Goal: Task Accomplishment & Management: Manage account settings

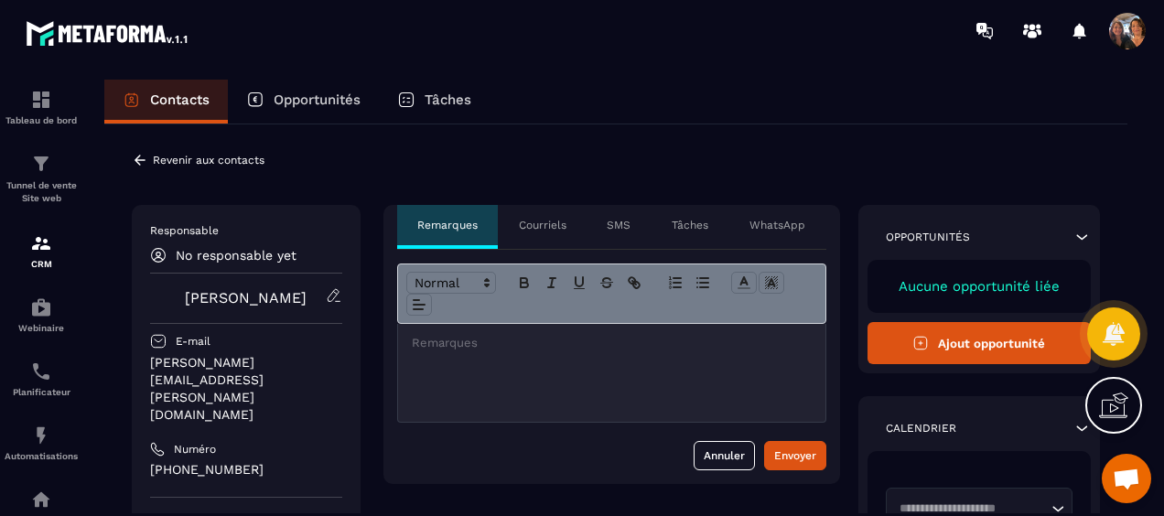
scroll to position [3944, 0]
click at [337, 295] on icon at bounding box center [334, 295] width 16 height 16
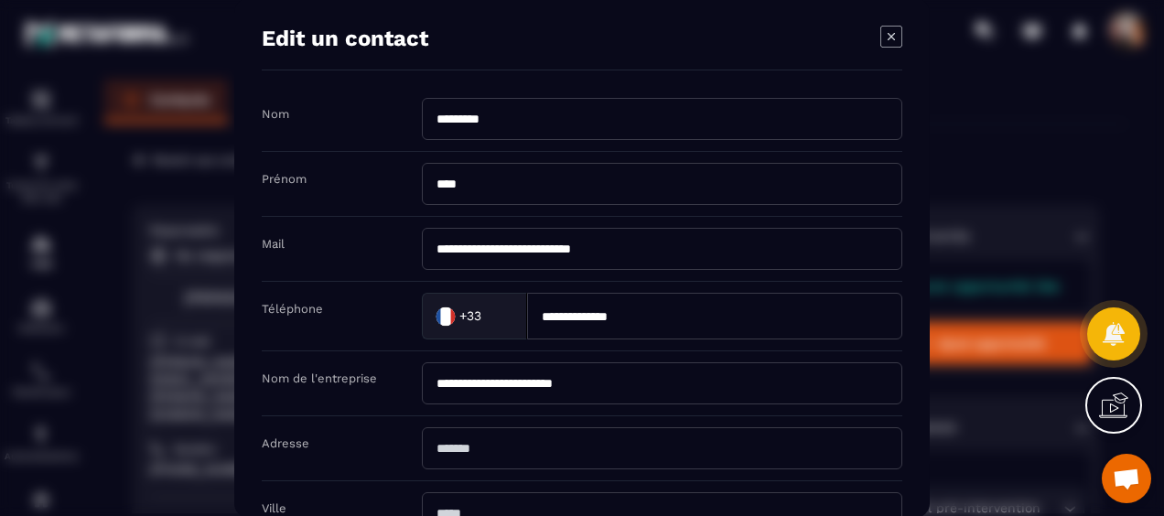
click at [893, 37] on icon "Modal window" at bounding box center [891, 37] width 22 height 22
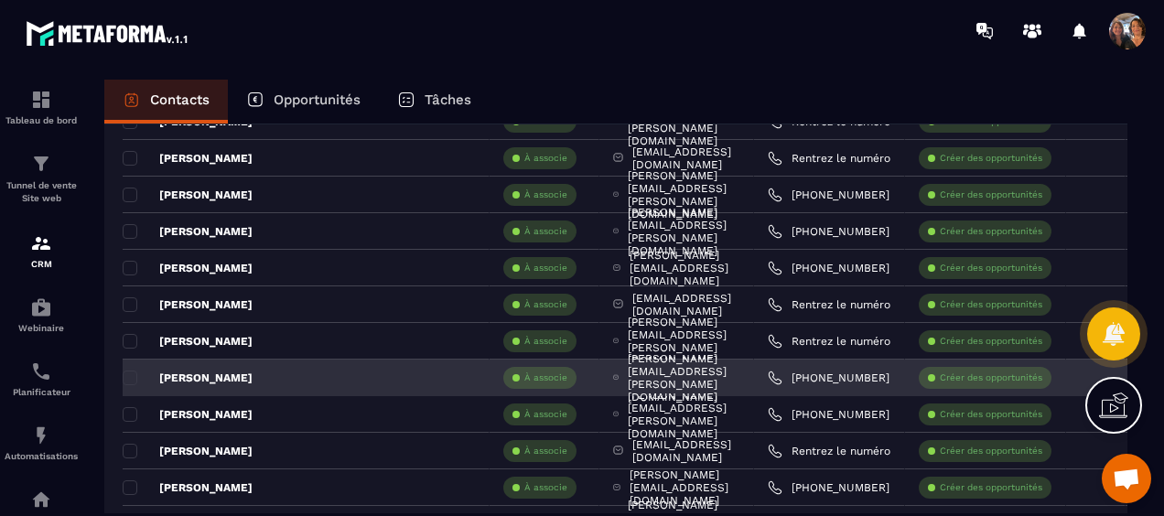
scroll to position [458, 0]
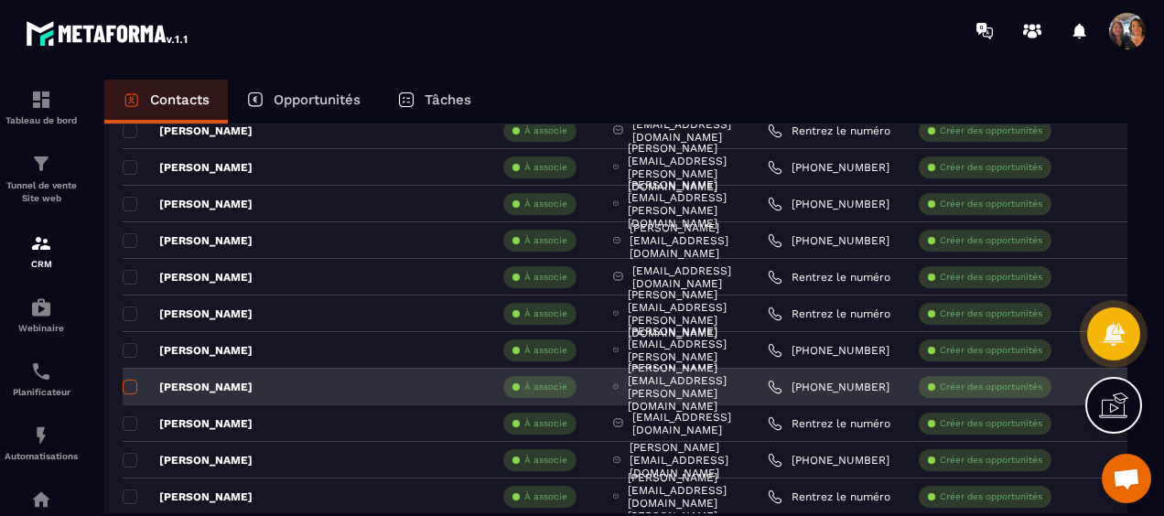
click at [128, 384] on span at bounding box center [130, 387] width 15 height 15
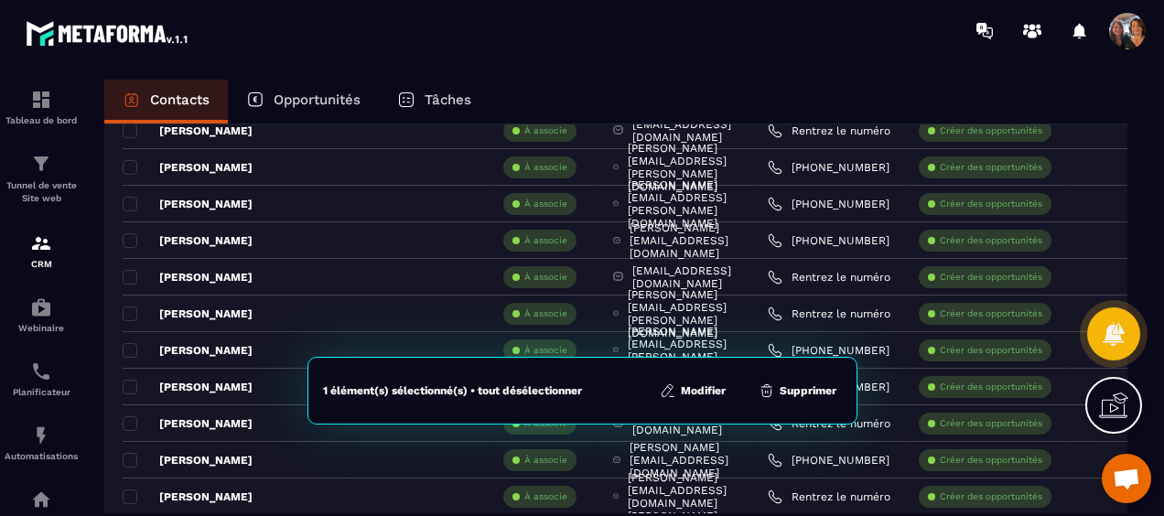
click at [708, 388] on button "Modifier" at bounding box center [692, 391] width 77 height 18
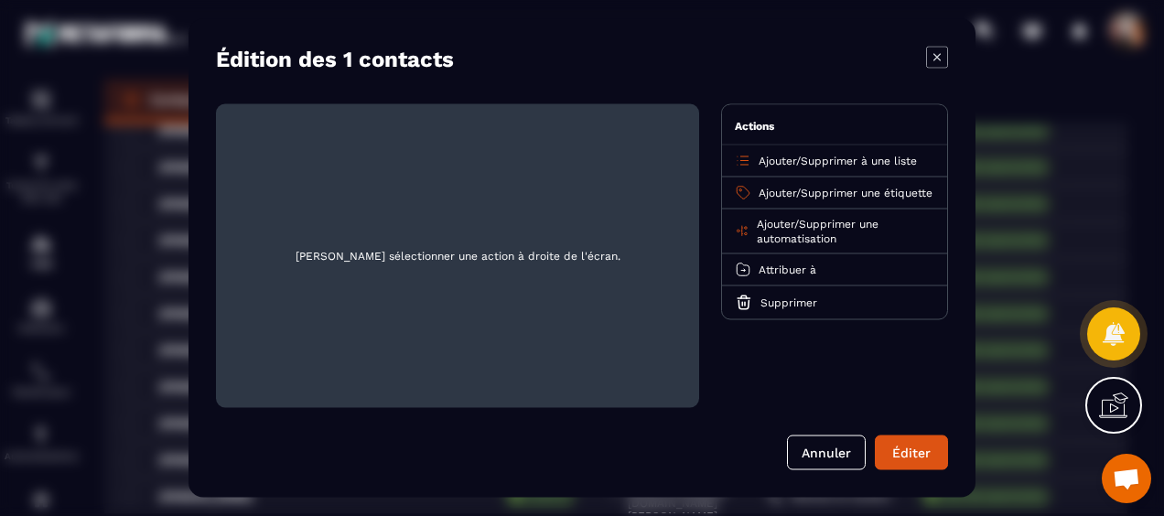
click at [775, 191] on span "Ajouter" at bounding box center [778, 193] width 38 height 13
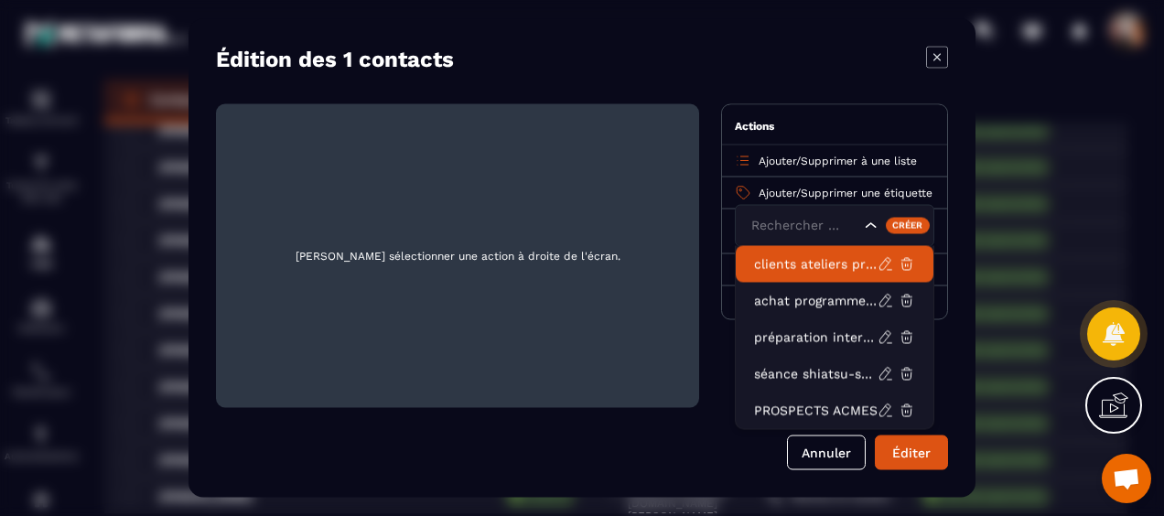
click at [804, 271] on p "clients ateliers présentiels acmés" at bounding box center [816, 264] width 124 height 18
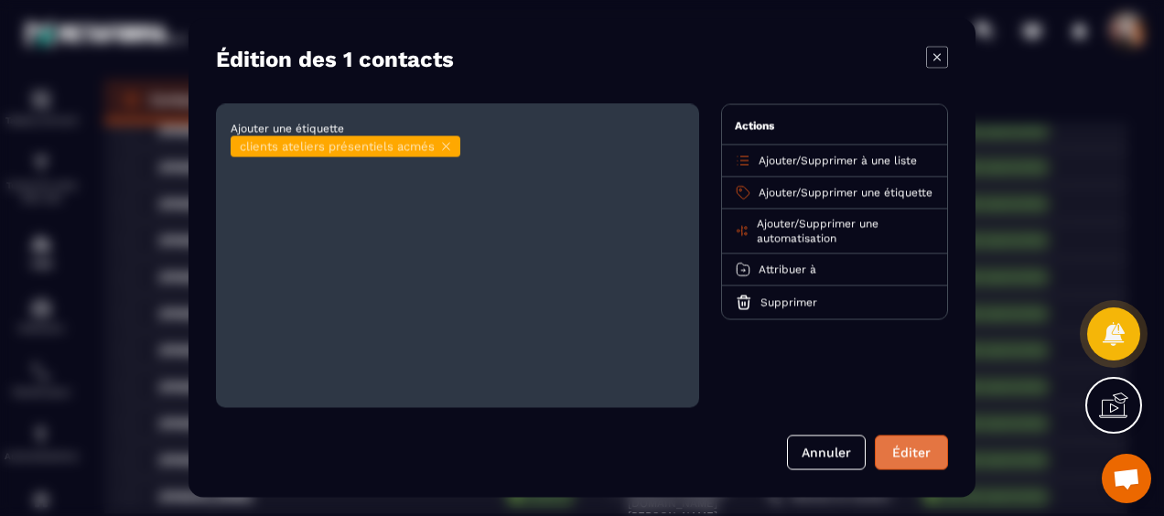
click at [913, 449] on button "Éditer" at bounding box center [911, 453] width 73 height 35
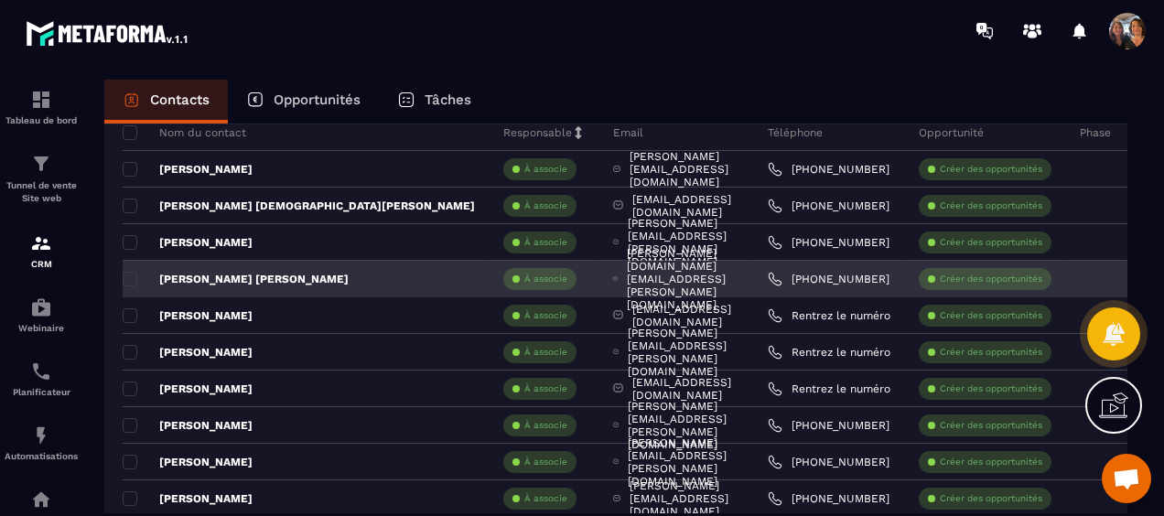
scroll to position [0, 0]
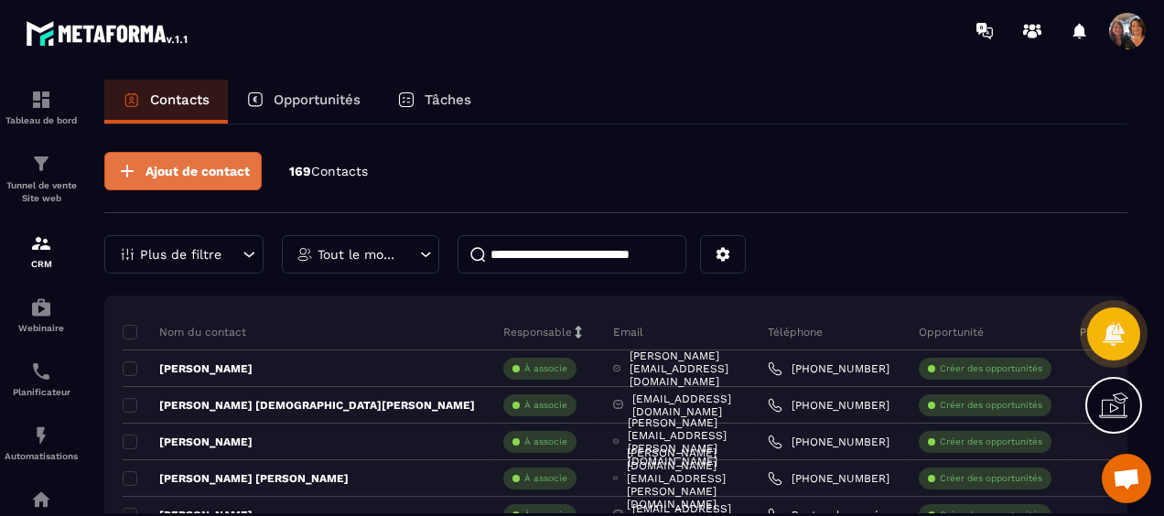
click at [188, 177] on span "Ajout de contact" at bounding box center [198, 171] width 104 height 18
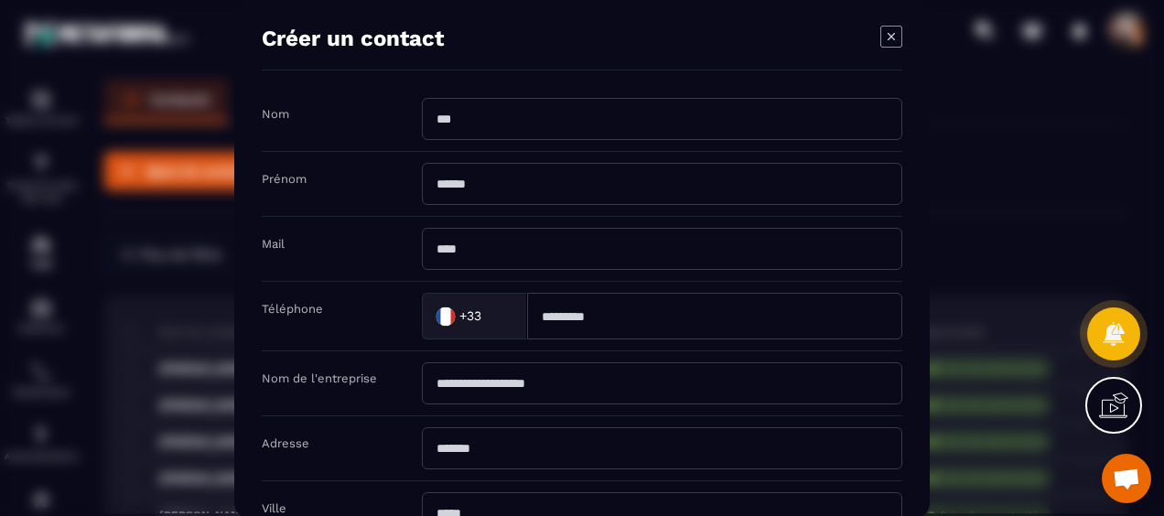
click at [502, 117] on input "Modal window" at bounding box center [662, 119] width 481 height 42
type input "*"
type input "******"
click at [488, 185] on input "Modal window" at bounding box center [662, 184] width 481 height 42
type input "*******"
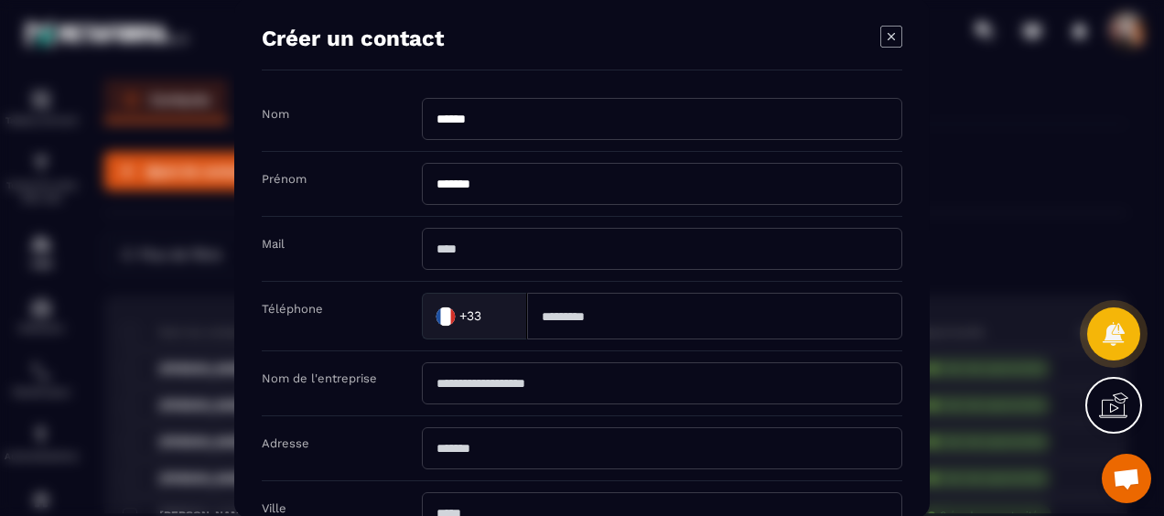
click at [500, 242] on input "Modal window" at bounding box center [662, 249] width 481 height 42
type input "**********"
click at [509, 379] on input "Modal window" at bounding box center [662, 383] width 481 height 42
type input "*"
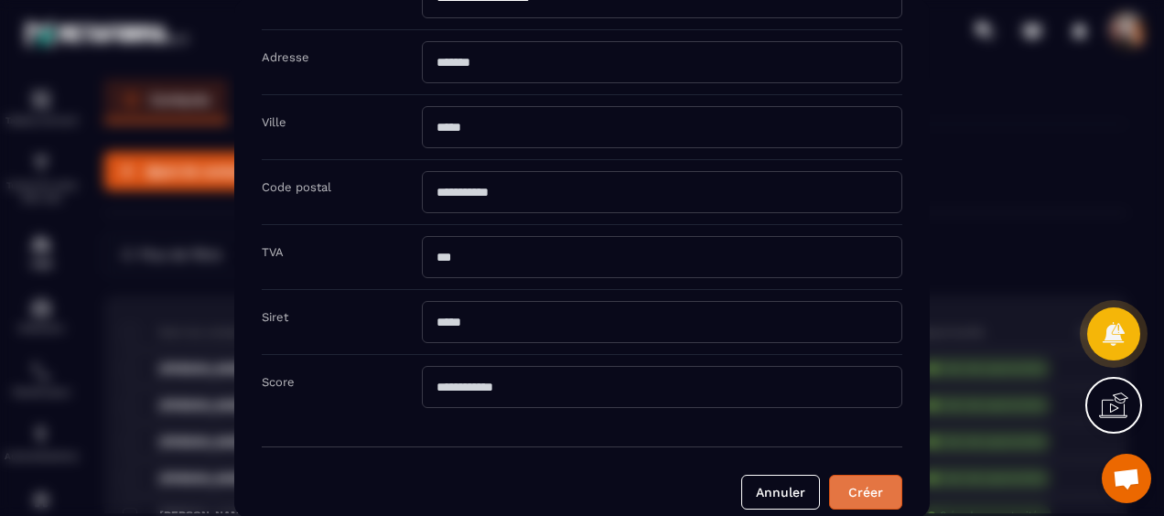
scroll to position [395, 0]
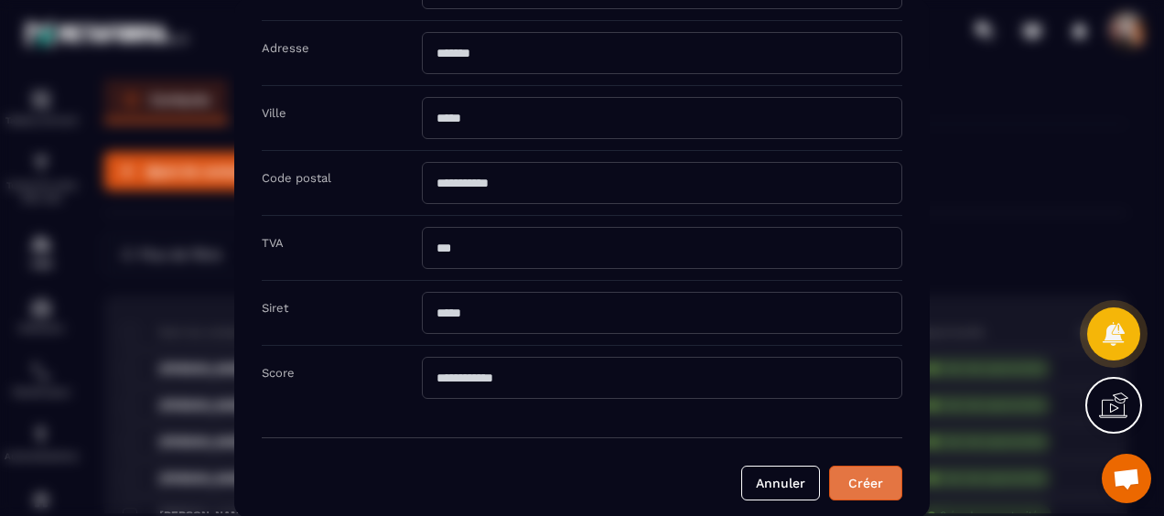
type input "**********"
click at [855, 478] on button "Créer" at bounding box center [865, 483] width 73 height 35
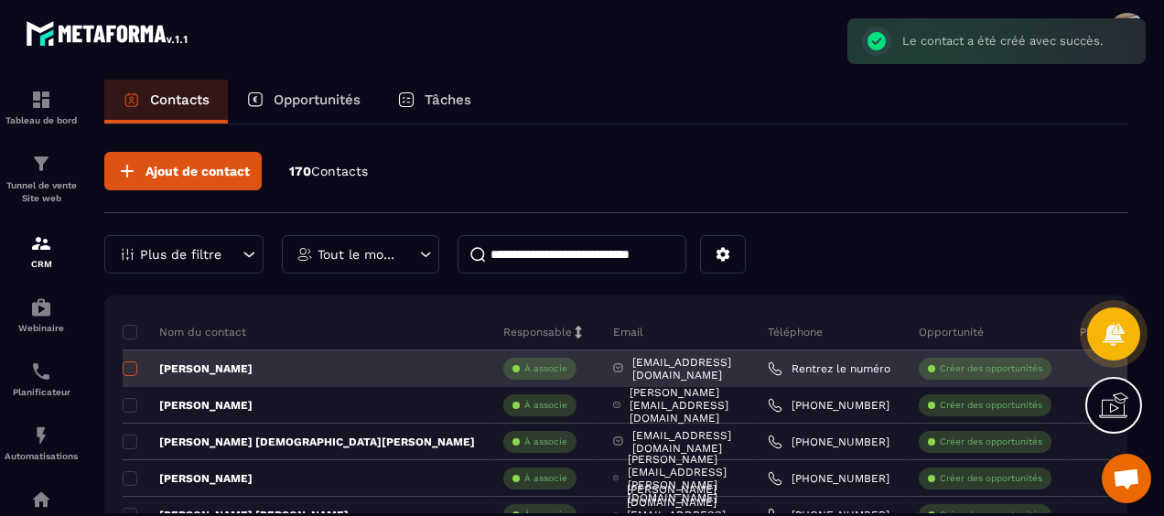
click at [131, 362] on span at bounding box center [130, 369] width 15 height 15
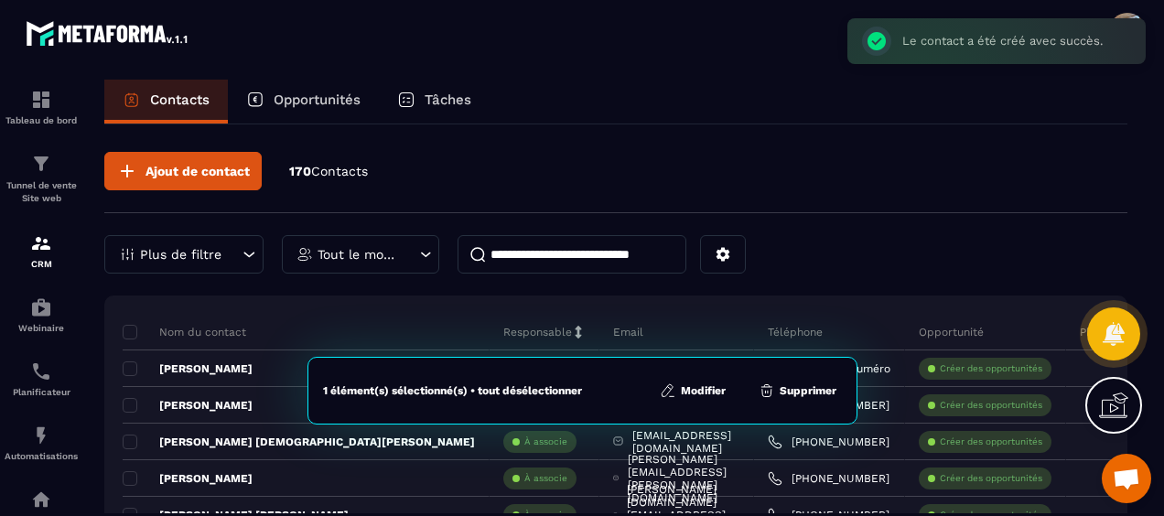
click at [697, 389] on button "Modifier" at bounding box center [692, 391] width 77 height 18
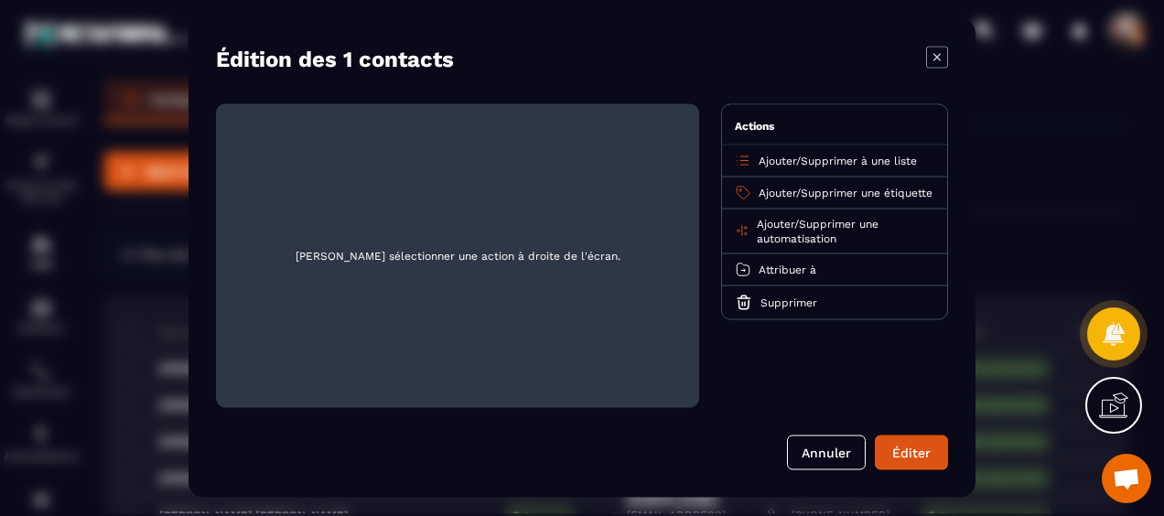
click at [780, 191] on span "Ajouter" at bounding box center [778, 193] width 38 height 13
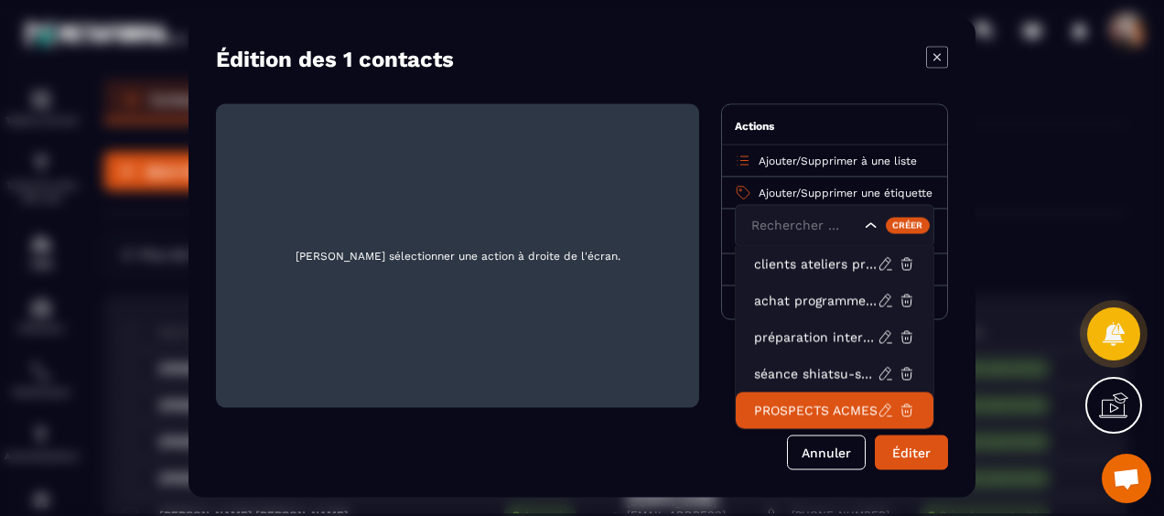
click at [793, 403] on p "PROSPECTS ACMES" at bounding box center [816, 411] width 124 height 18
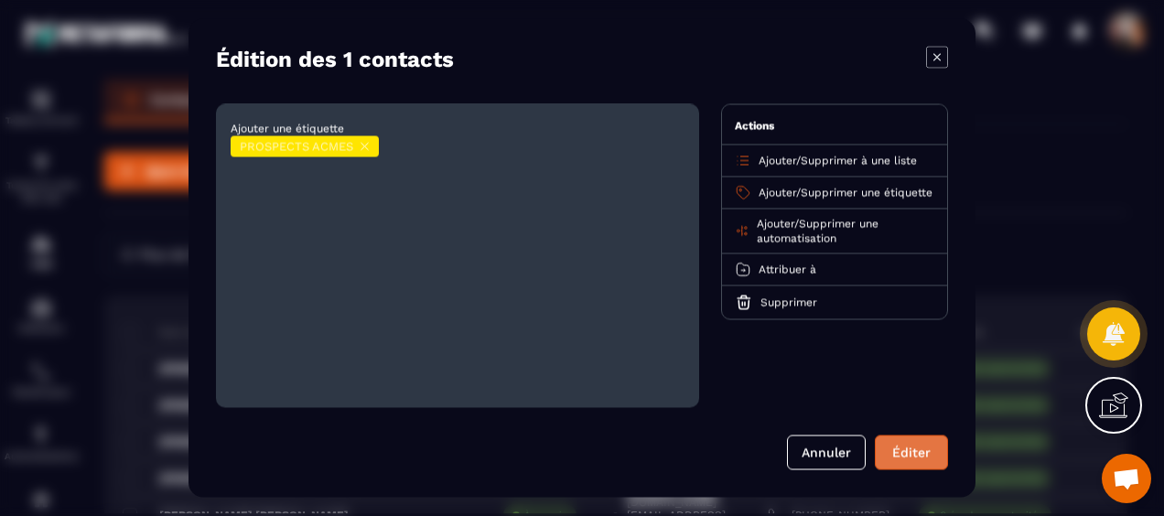
click at [899, 448] on button "Éditer" at bounding box center [911, 453] width 73 height 35
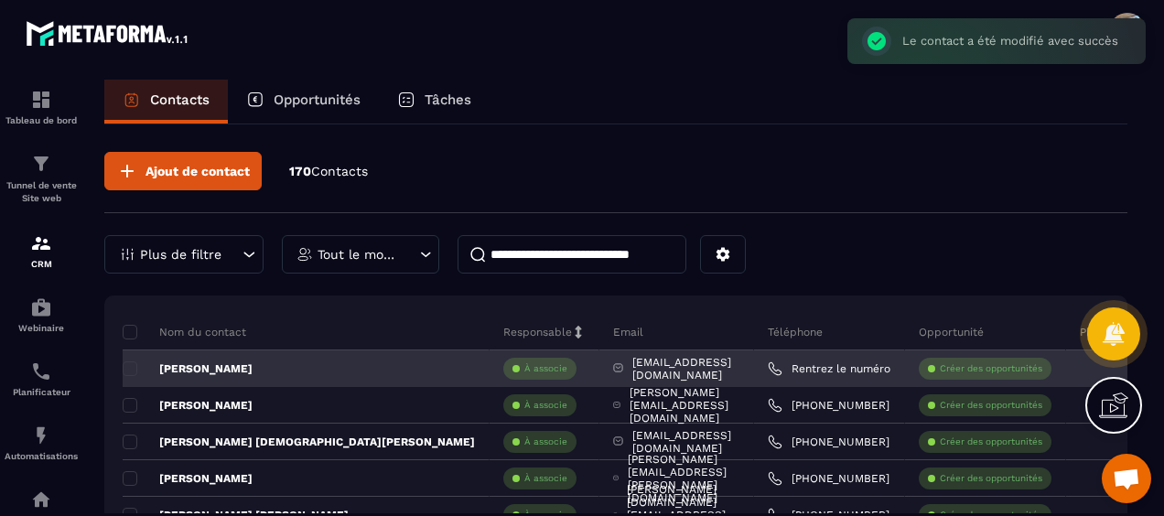
click at [712, 373] on div "[EMAIL_ADDRESS][DOMAIN_NAME]" at bounding box center [676, 369] width 155 height 37
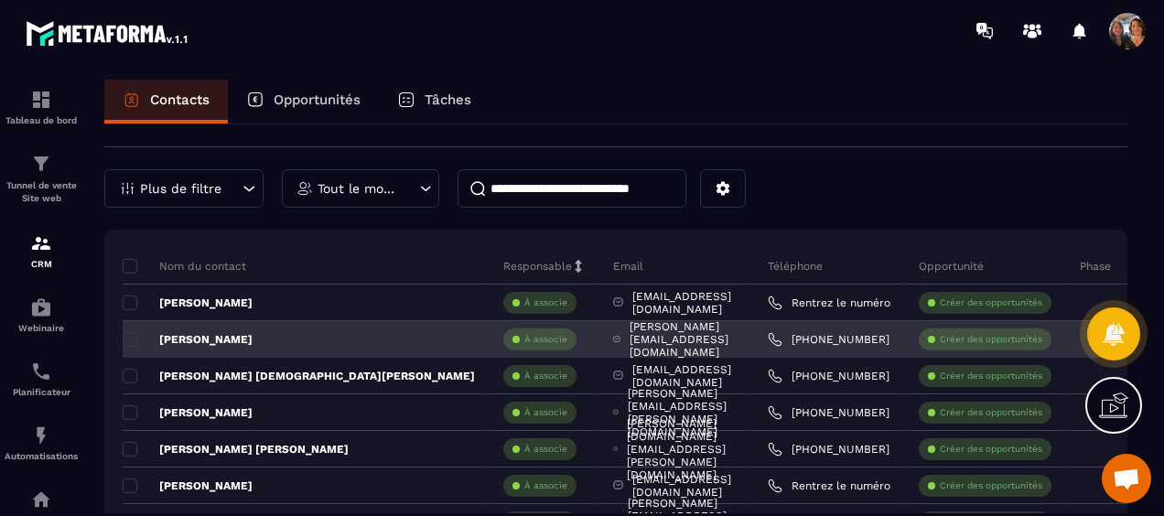
scroll to position [92, 0]
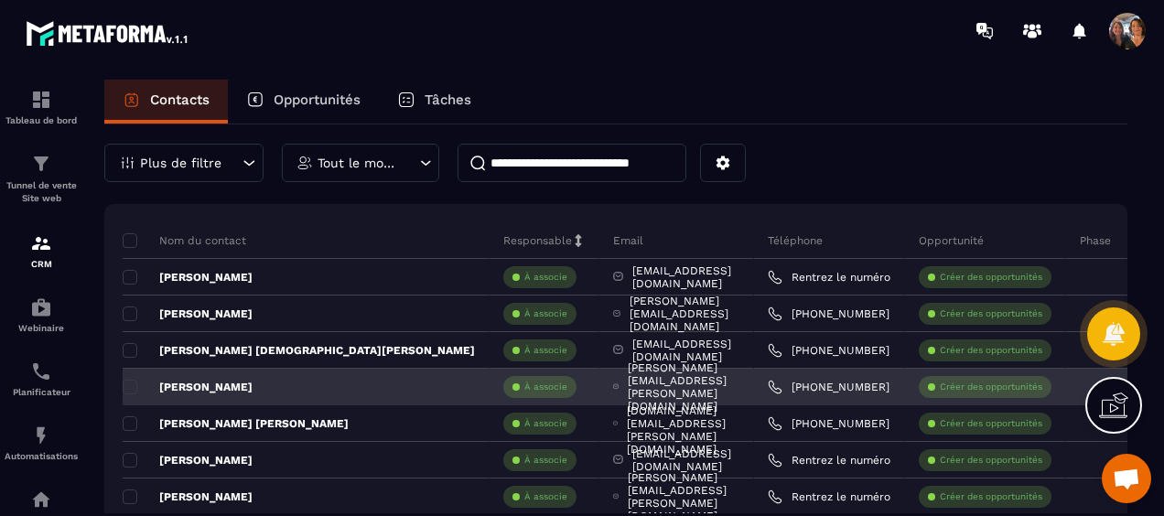
click at [186, 382] on p "[PERSON_NAME]" at bounding box center [188, 387] width 130 height 15
